Goal: Task Accomplishment & Management: Use online tool/utility

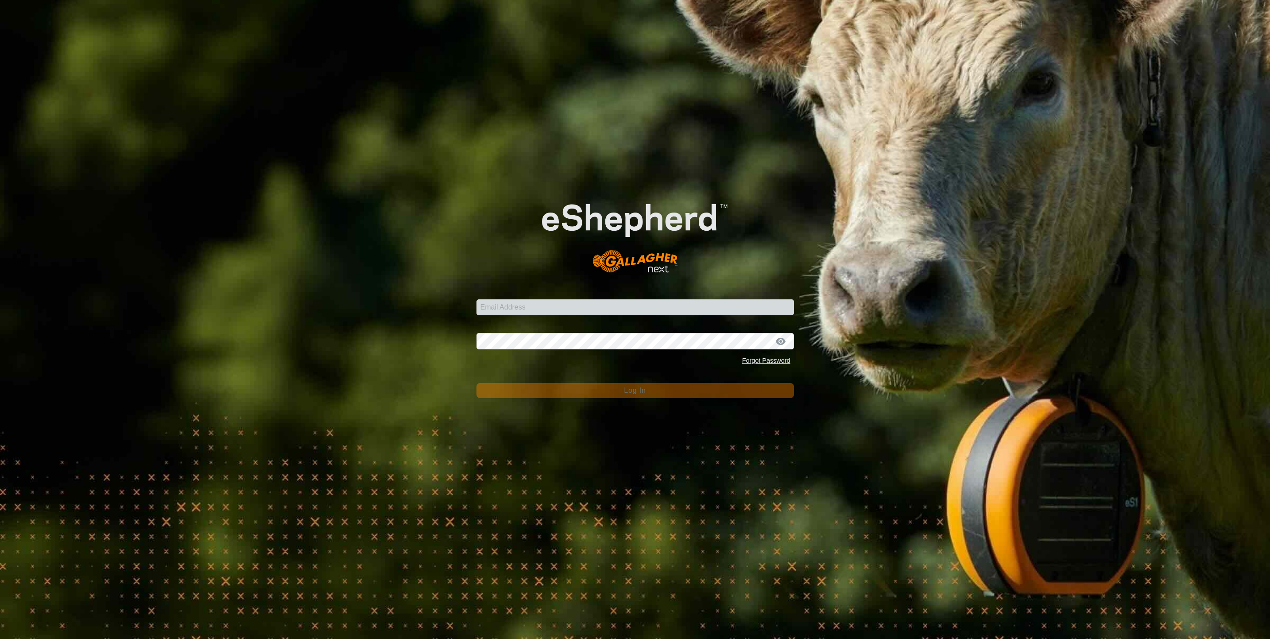
type input "[PERSON_NAME][EMAIL_ADDRESS][PERSON_NAME][DOMAIN_NAME]"
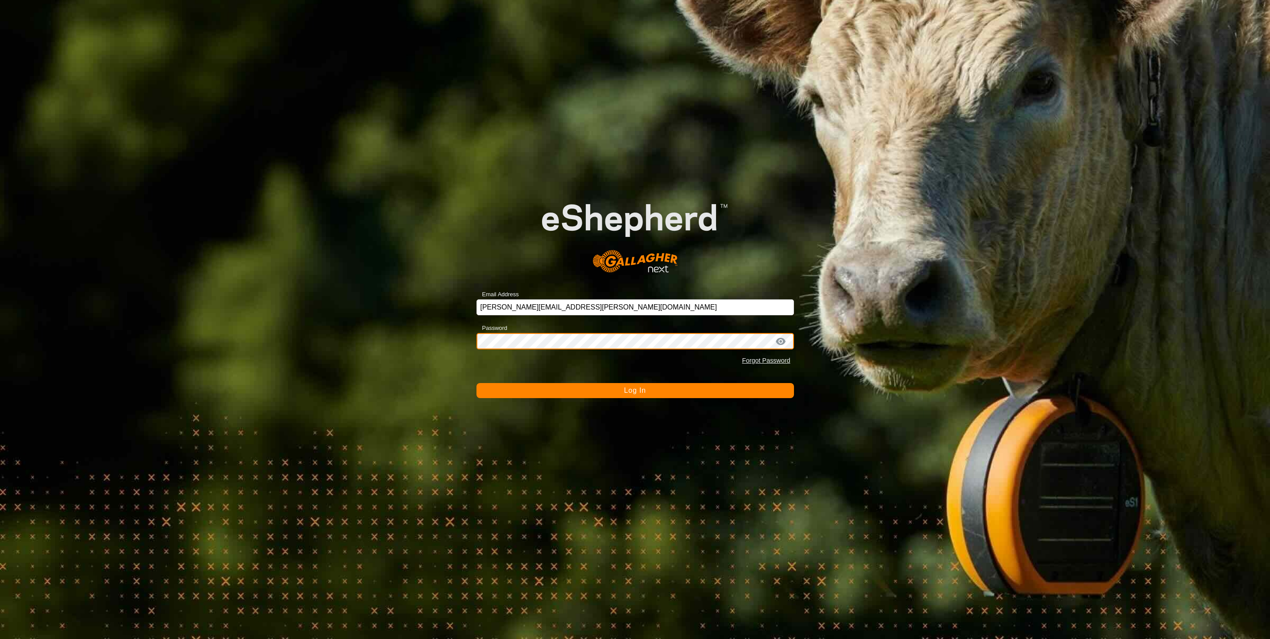
click at [476, 383] on button "Log In" at bounding box center [634, 390] width 317 height 15
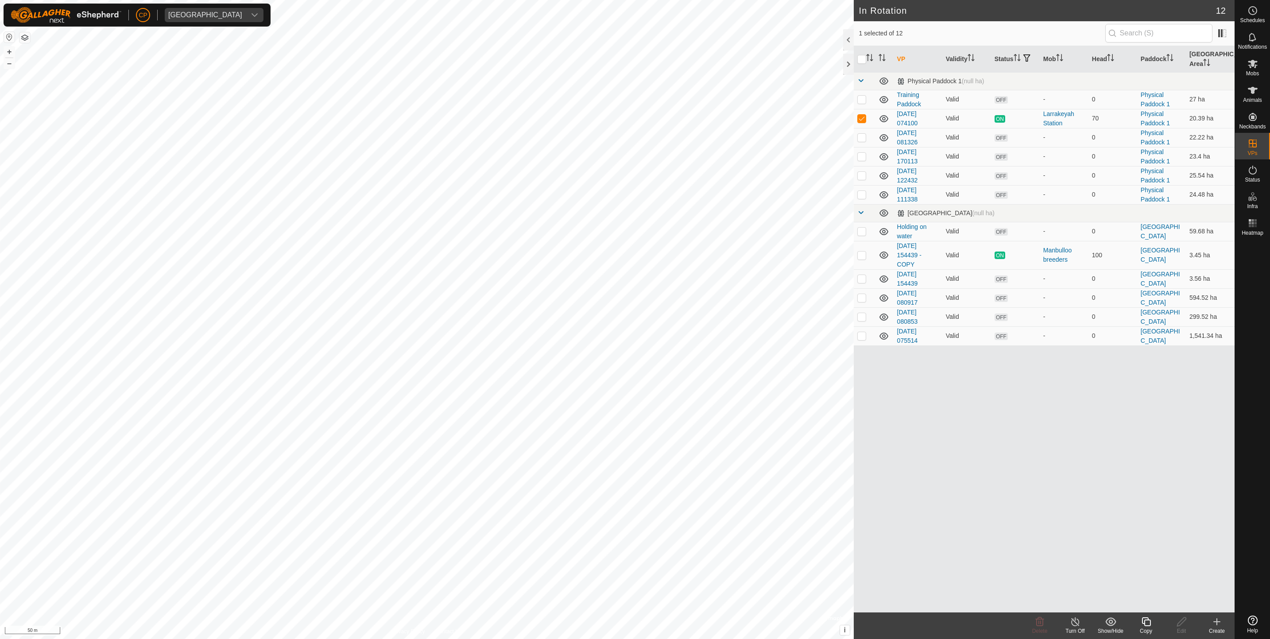
click at [1153, 626] on copy-svg-icon at bounding box center [1145, 621] width 35 height 11
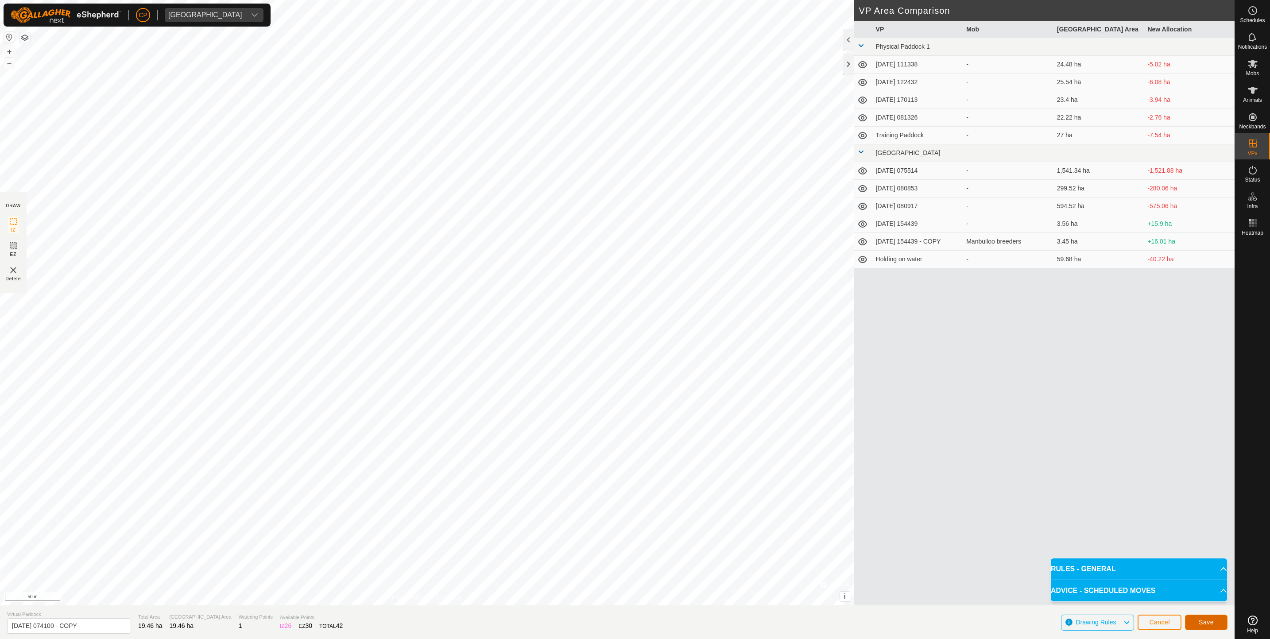
click at [1198, 619] on span "Save" at bounding box center [1205, 621] width 15 height 7
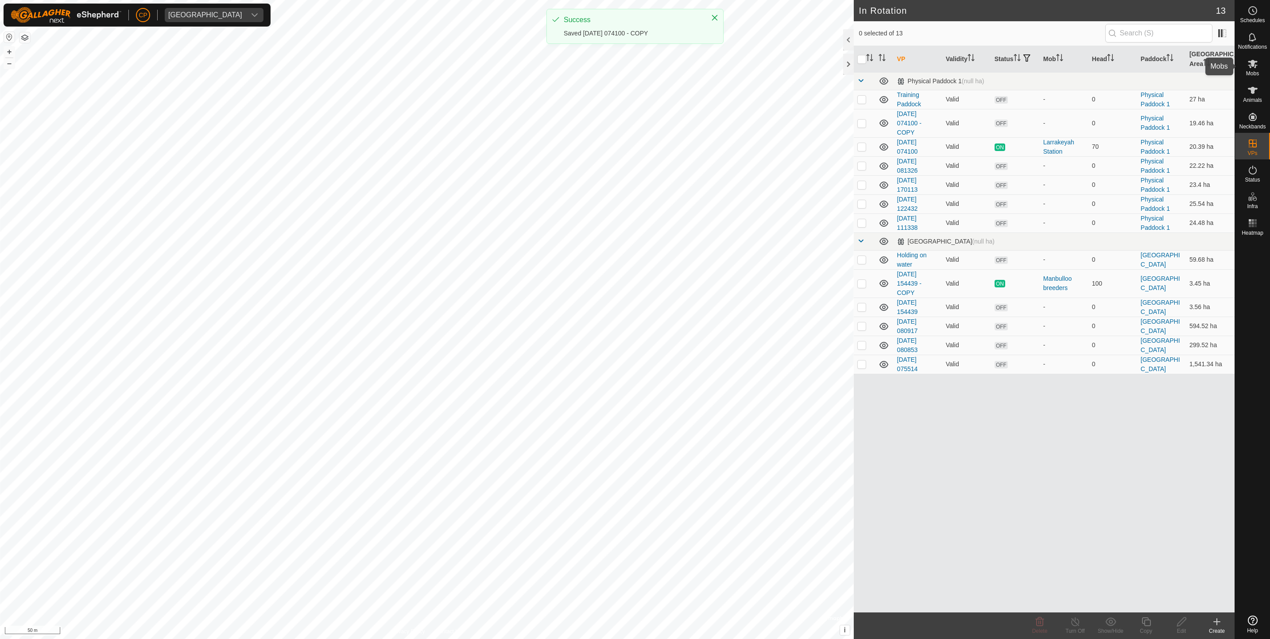
drag, startPoint x: 1256, startPoint y: 64, endPoint x: 1237, endPoint y: 72, distance: 21.6
click at [1256, 64] on icon at bounding box center [1252, 63] width 11 height 11
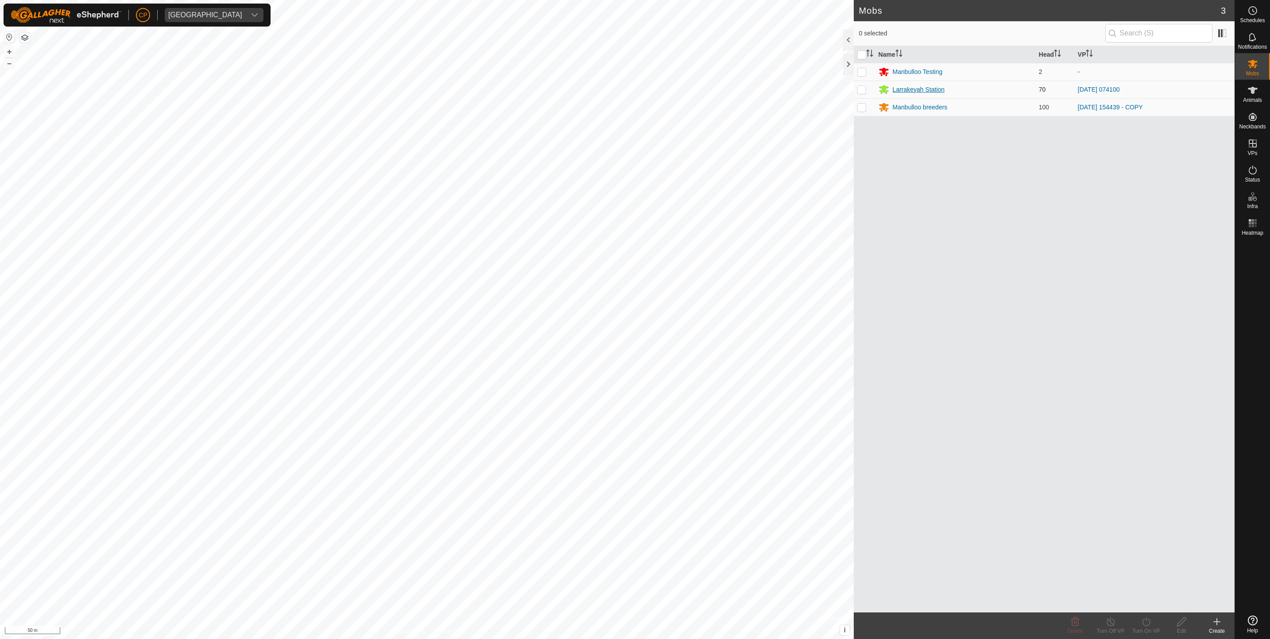
click at [926, 88] on div "Larrakeyah Station" at bounding box center [919, 89] width 52 height 9
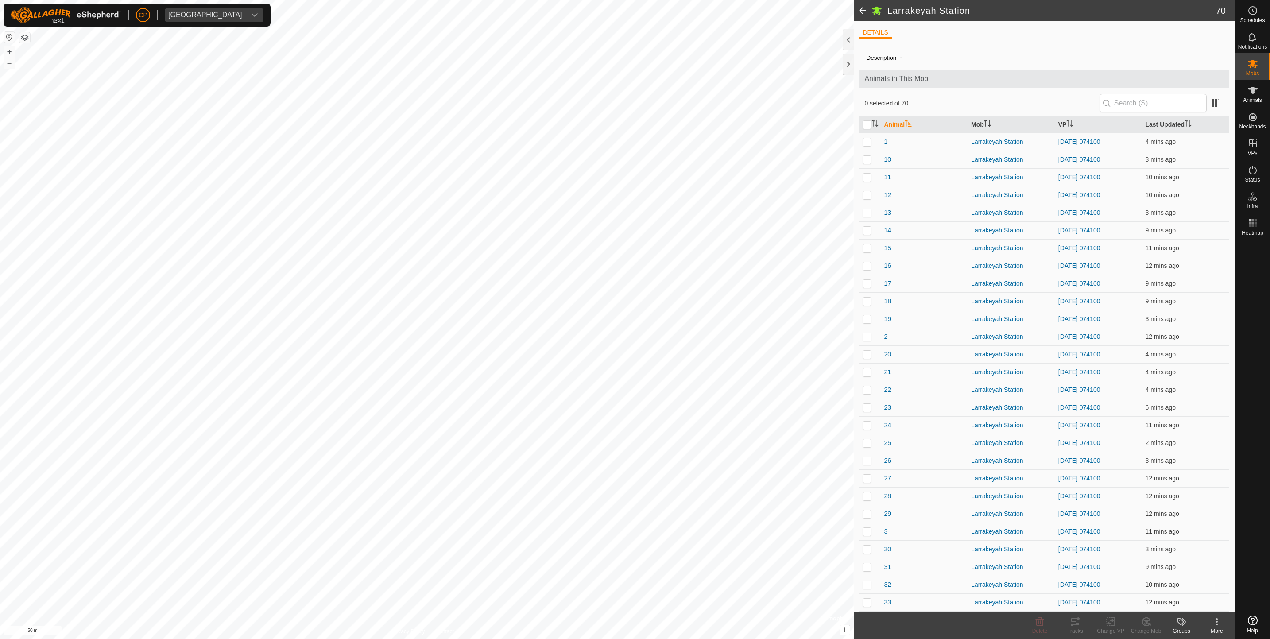
click at [862, 11] on span at bounding box center [863, 10] width 18 height 21
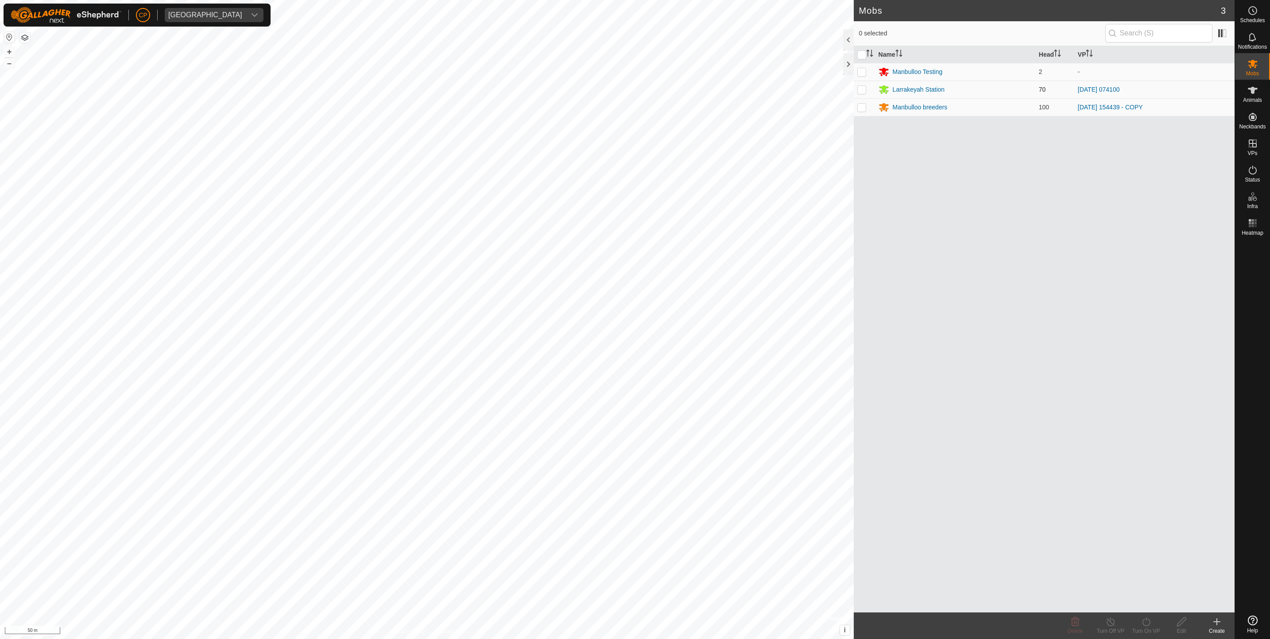
click at [871, 89] on td at bounding box center [864, 90] width 21 height 18
checkbox input "true"
click at [1145, 627] on div "Turn On VP" at bounding box center [1145, 631] width 35 height 8
click at [1143, 599] on link "Now" at bounding box center [1173, 602] width 88 height 18
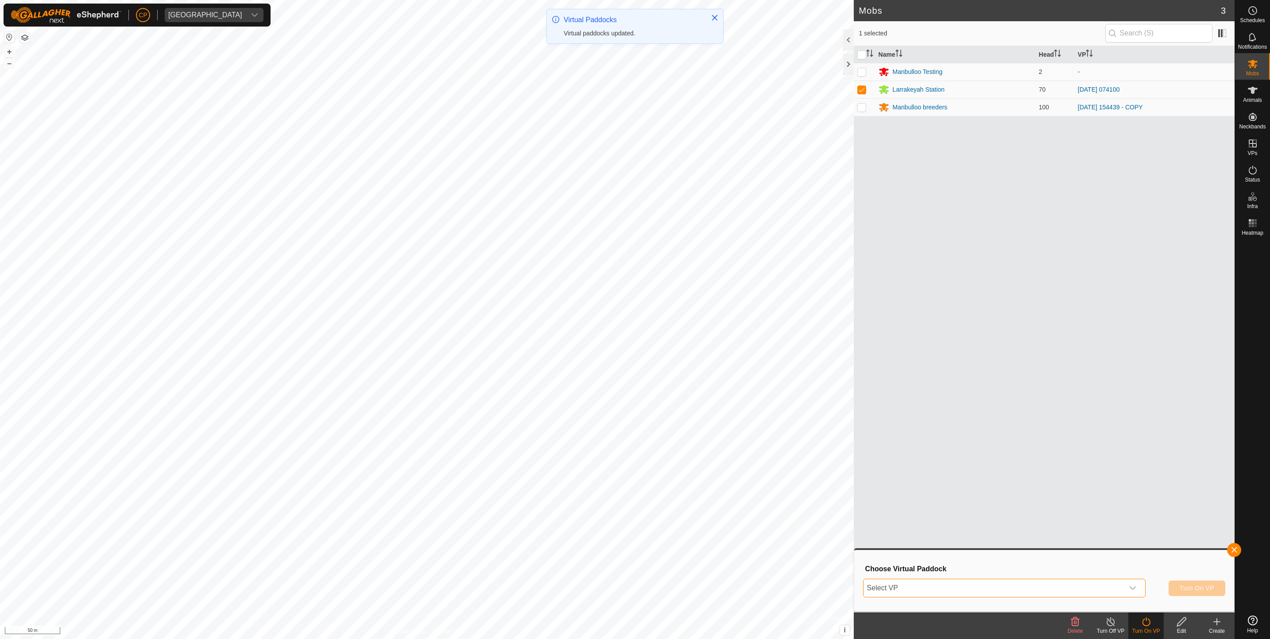
click at [1032, 594] on span "Select VP" at bounding box center [993, 588] width 260 height 18
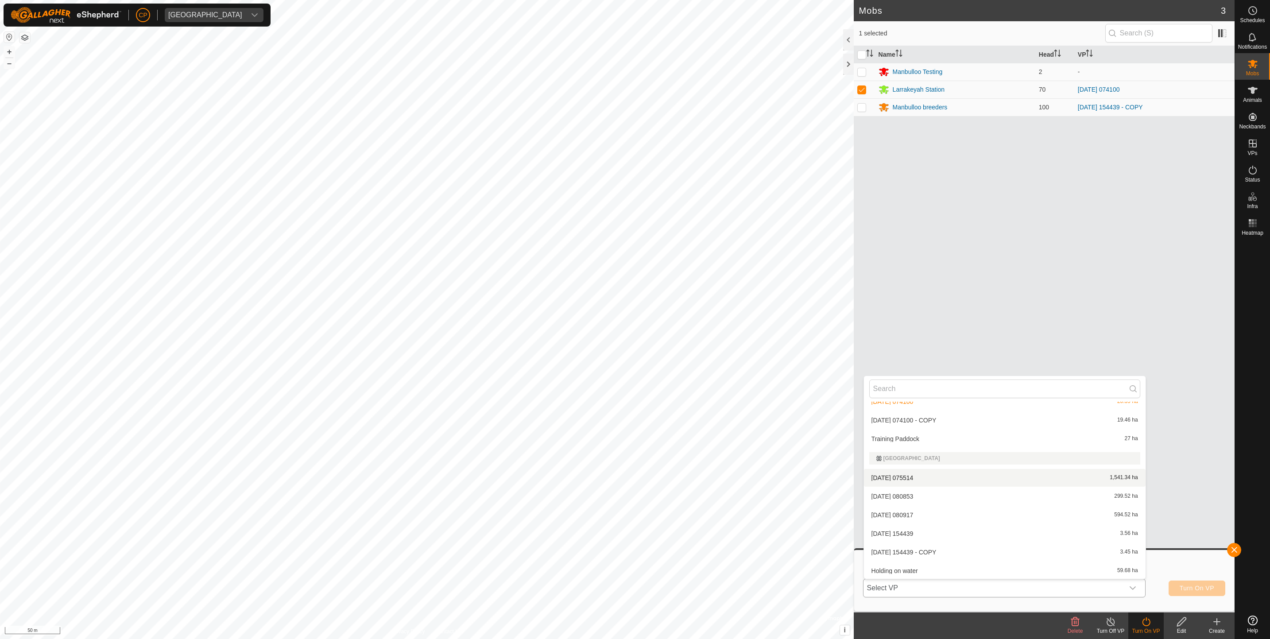
scroll to position [104, 0]
click at [897, 416] on li "[DATE] 074100 - COPY 19.46 ha" at bounding box center [1005, 420] width 282 height 18
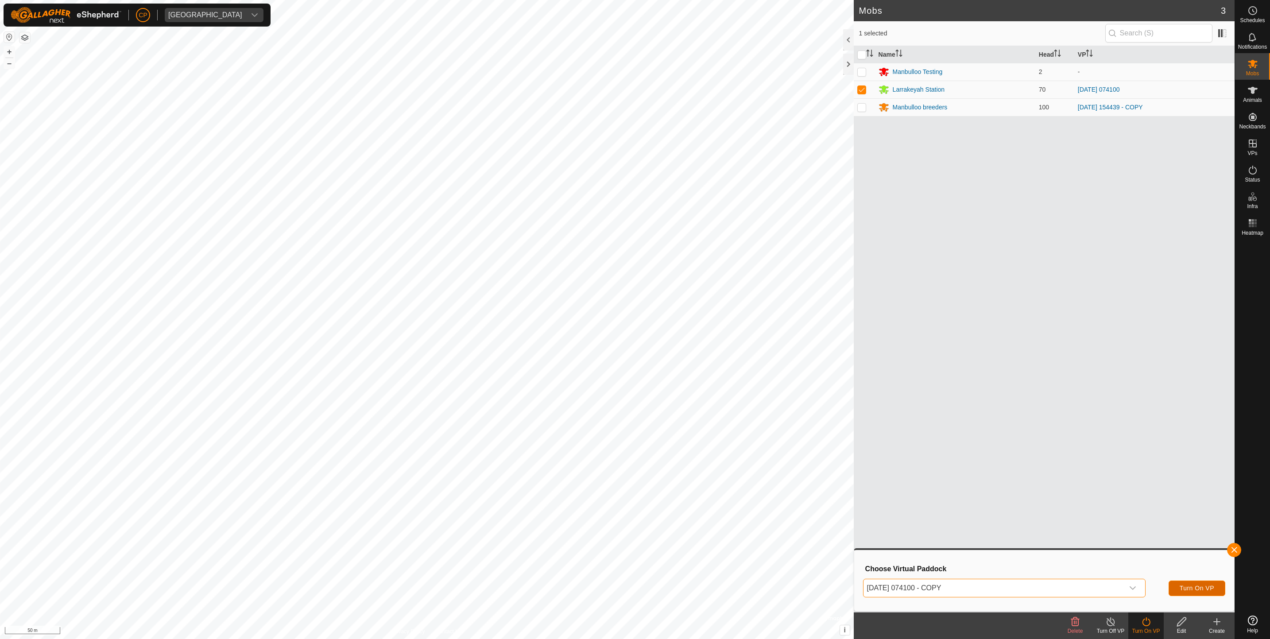
click at [1201, 584] on span "Turn On VP" at bounding box center [1196, 587] width 35 height 7
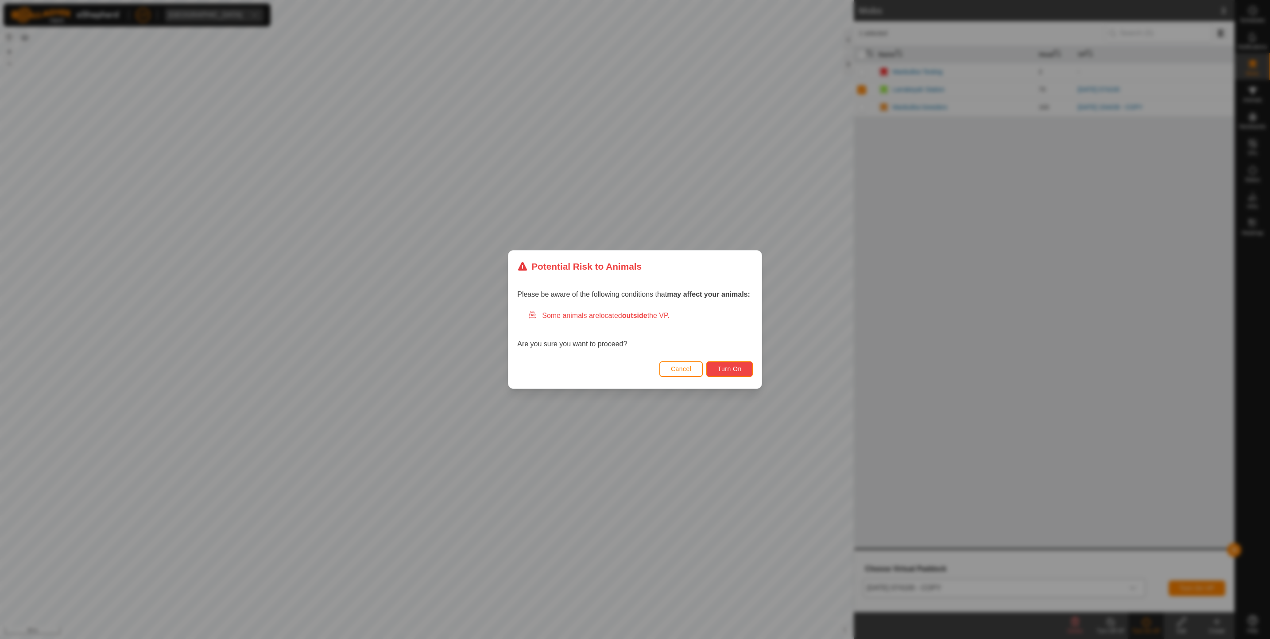
click at [747, 370] on button "Turn On" at bounding box center [729, 368] width 46 height 15
